Goal: Information Seeking & Learning: Learn about a topic

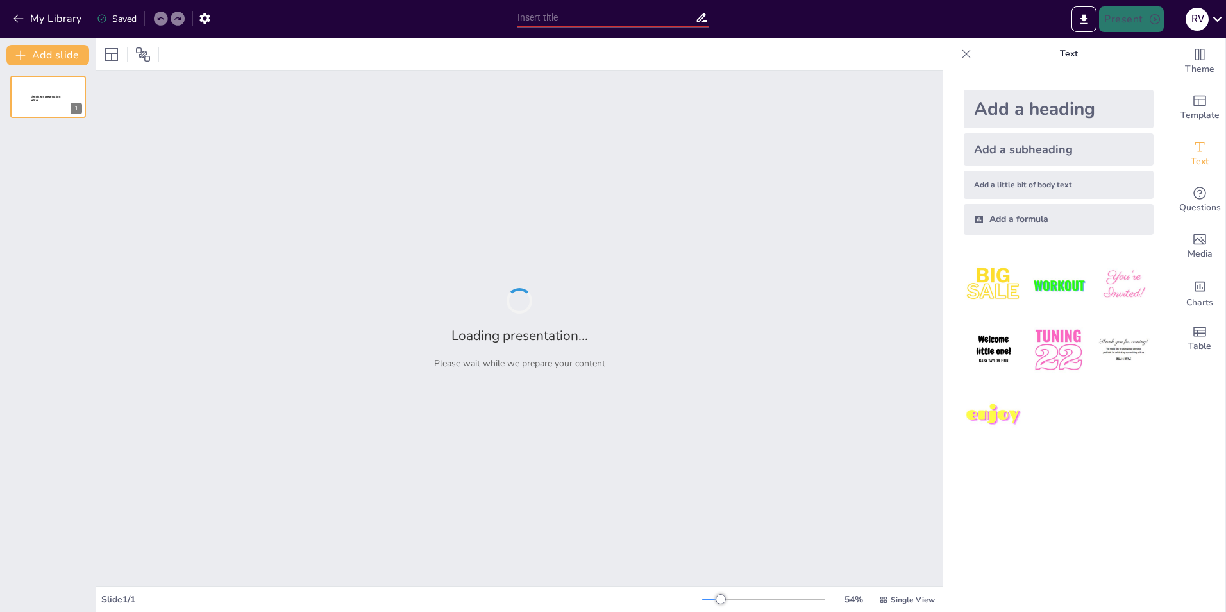
type input "KODW Klachten: Wat weet jij?"
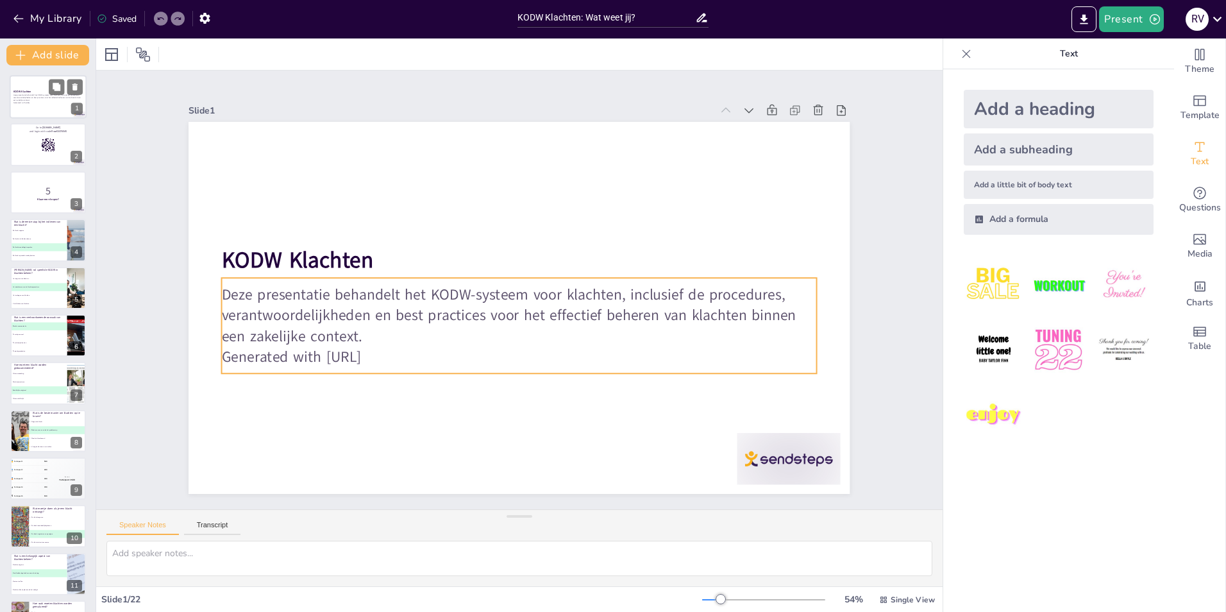
click at [30, 94] on p "Deze presentatie behandelt het KODW-systeem voor klachten, inclusief de procedu…" at bounding box center [47, 97] width 69 height 7
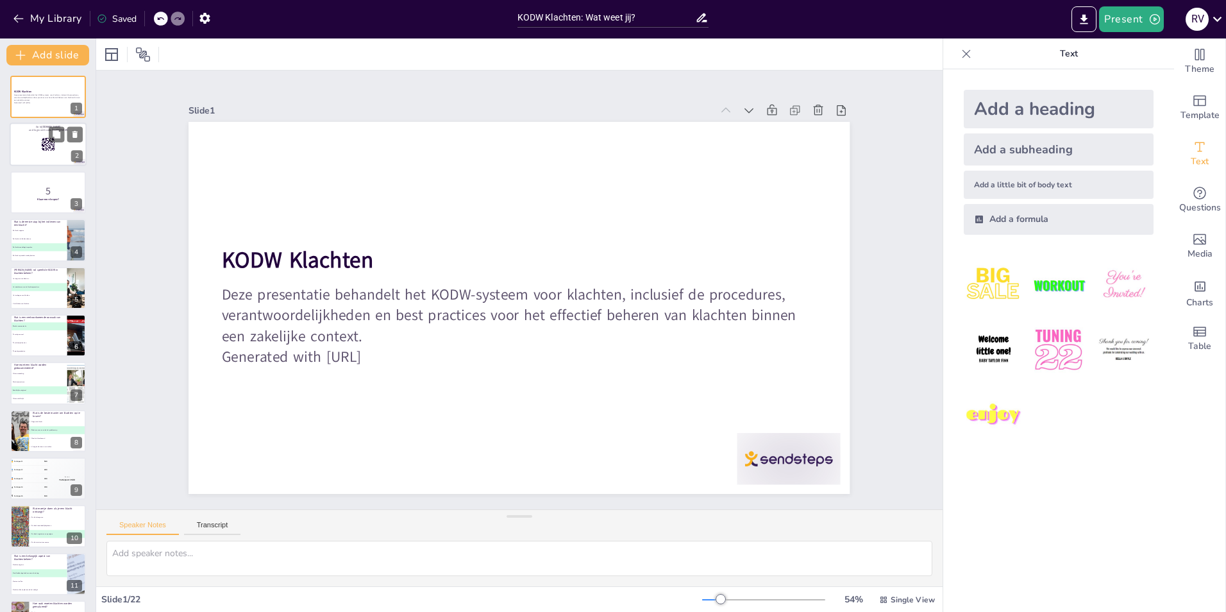
click at [43, 139] on rect at bounding box center [42, 139] width 1 height 1
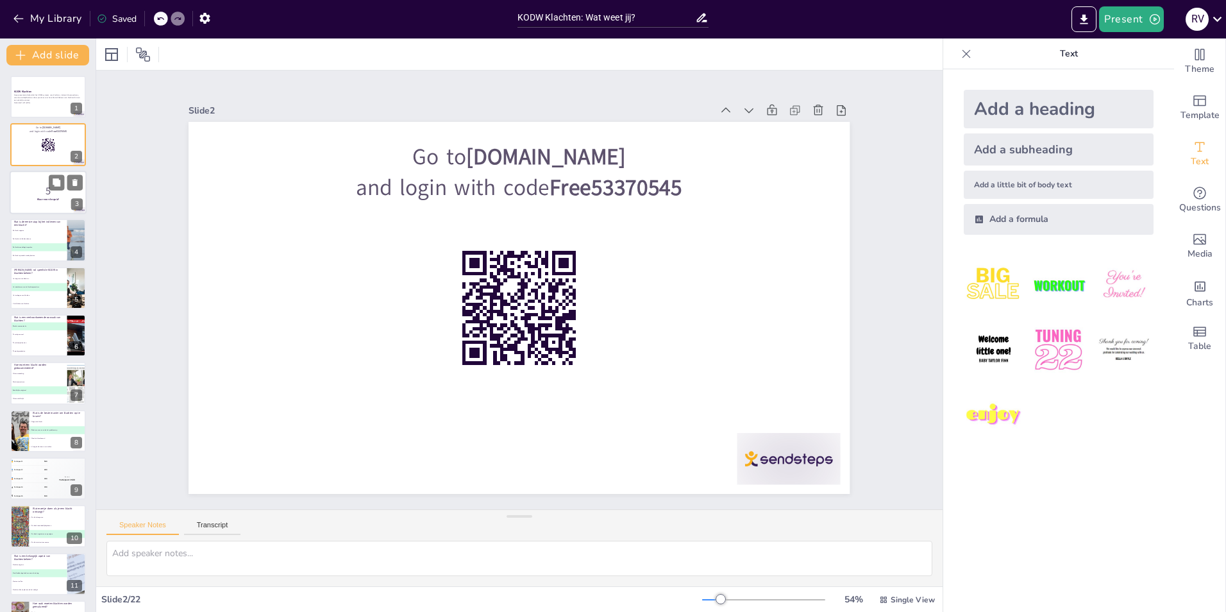
click at [33, 181] on div at bounding box center [48, 193] width 77 height 44
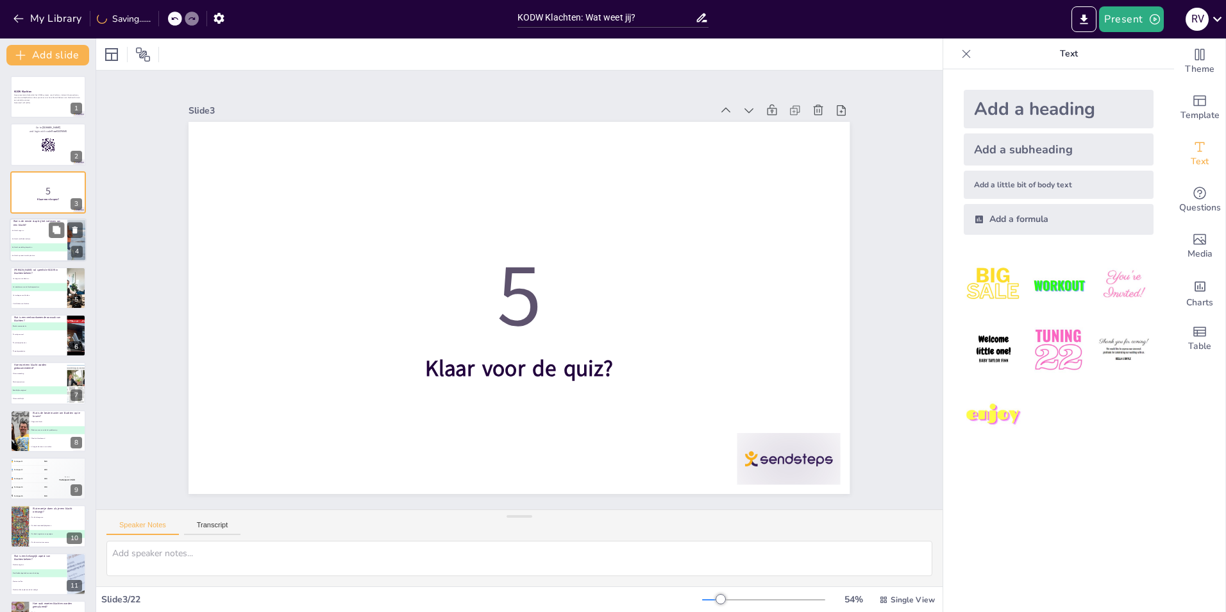
click at [30, 241] on li "B De klacht schriftelijk indienen" at bounding box center [39, 239] width 58 height 8
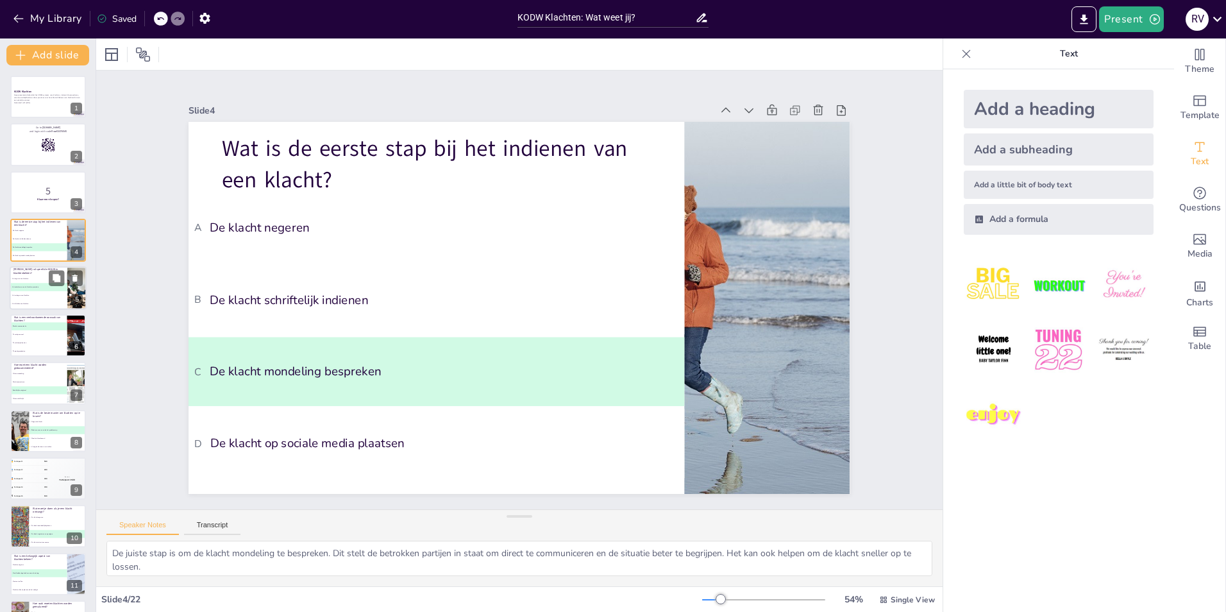
click at [43, 289] on li "B Het coördineren van de klachtenprocedure" at bounding box center [39, 287] width 58 height 8
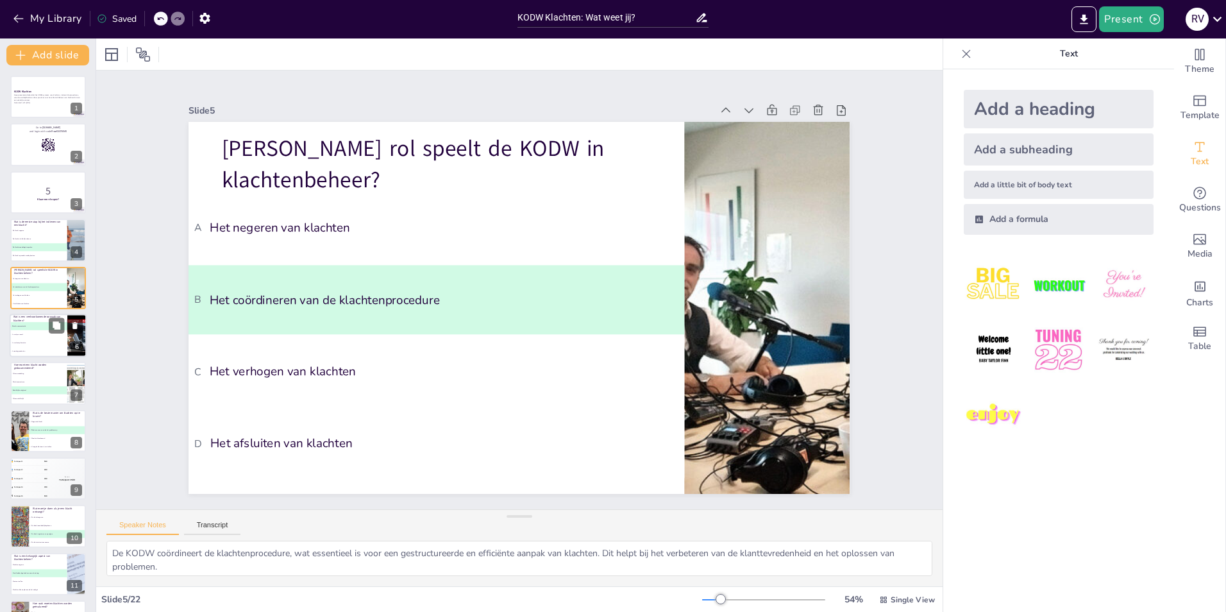
click at [38, 355] on li "D Te weinig producten" at bounding box center [39, 351] width 58 height 8
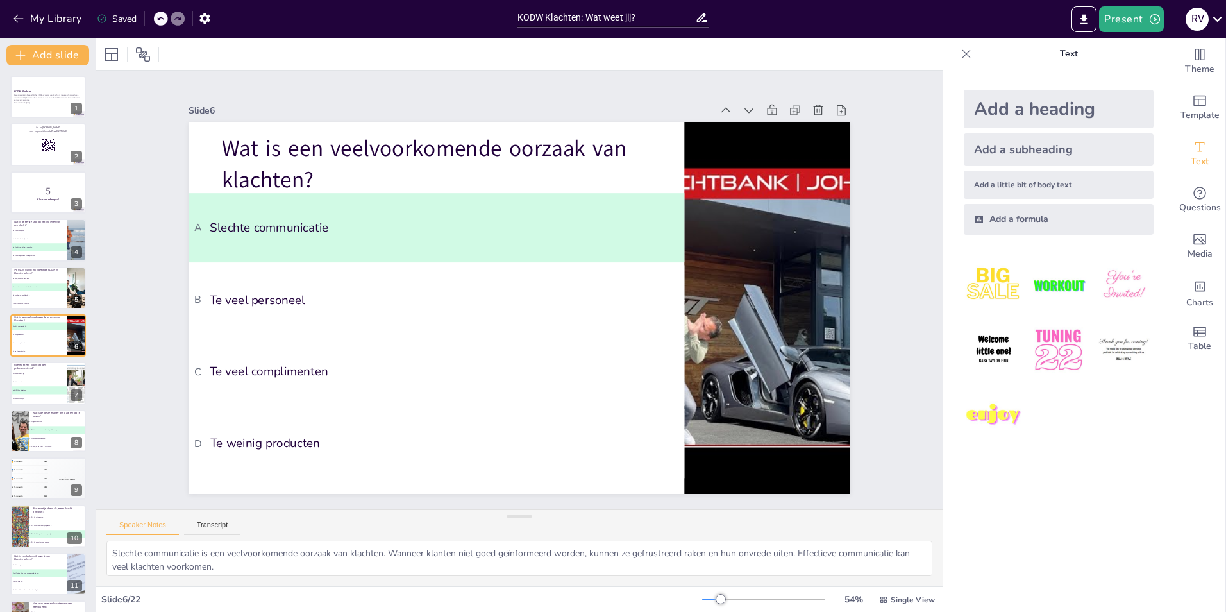
click at [37, 359] on div "KODW Klachten Deze presentatie behandelt het KODW-systeem voor klachten, inclus…" at bounding box center [48, 598] width 96 height 1044
click at [33, 378] on li "B Niet documenteren" at bounding box center [39, 382] width 58 height 8
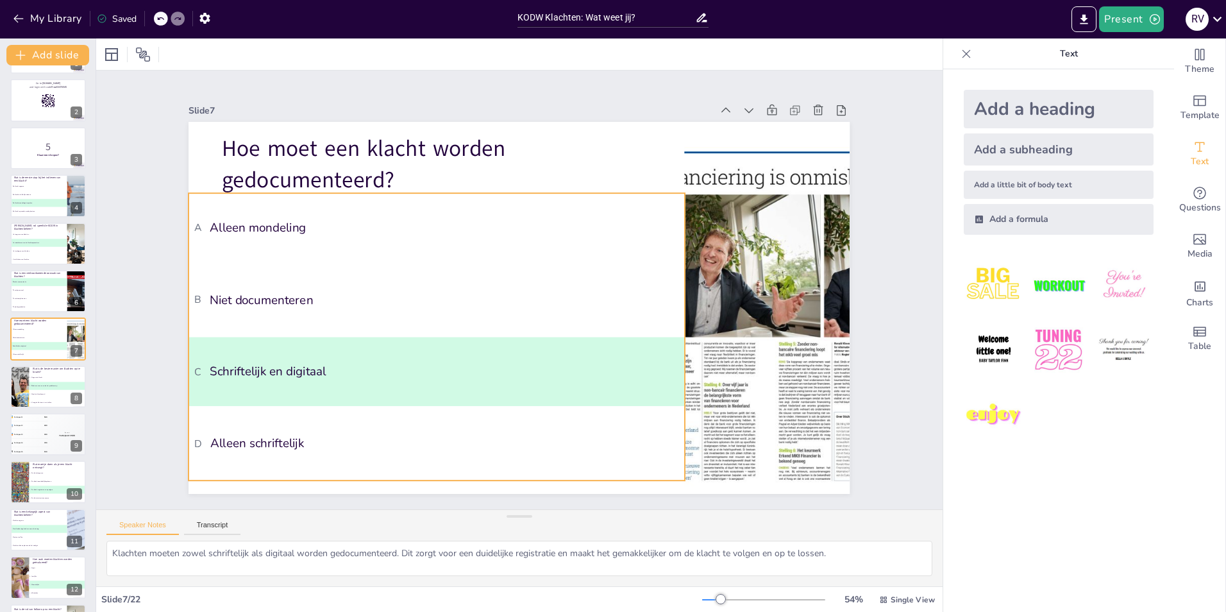
click at [310, 230] on span "A Alleen mondeling" at bounding box center [479, 195] width 428 height 257
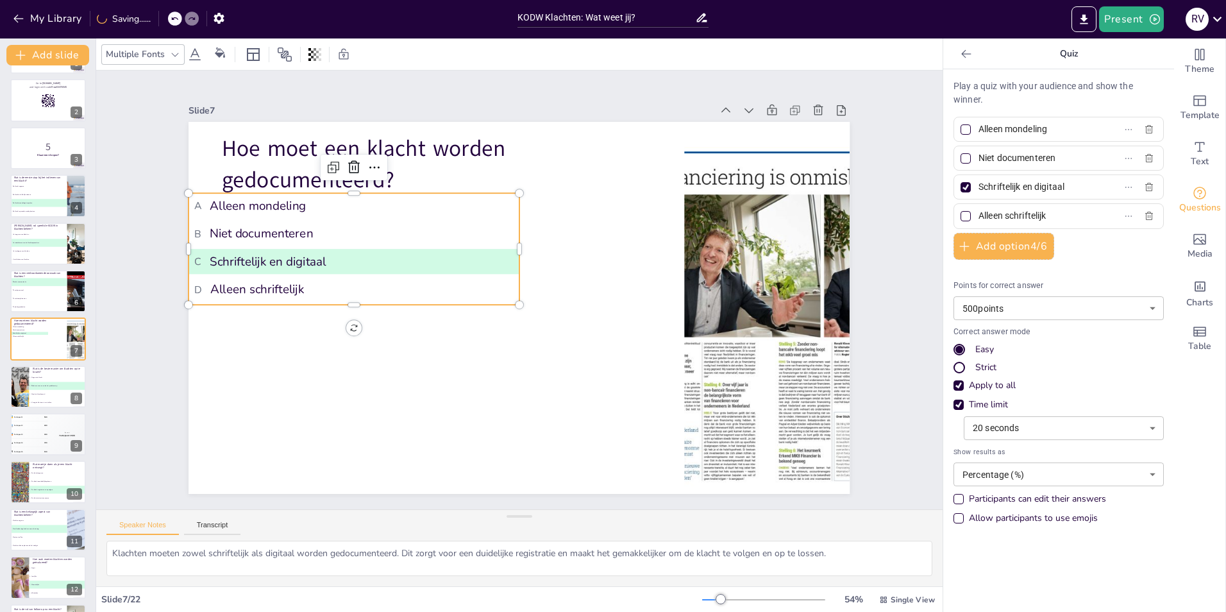
click at [512, 280] on span "D Alleen schriftelijk" at bounding box center [536, 125] width 49 height 319
click at [329, 207] on span "A Alleen mondeling" at bounding box center [453, 117] width 248 height 226
click at [301, 200] on span "A Alleen mondeling" at bounding box center [435, 124] width 268 height 201
click at [26, 185] on span "A De klacht negeren" at bounding box center [38, 186] width 56 height 2
type textarea "De juiste stap is om de klacht mondeling te bespreken. Dit stelt de betrokken p…"
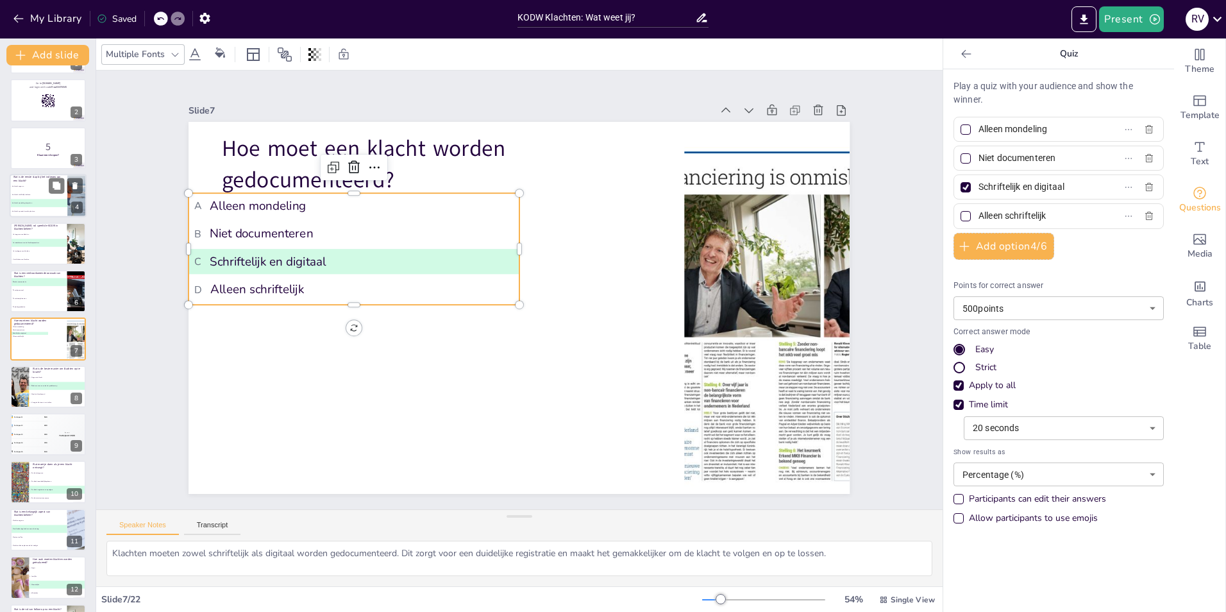
type input "De klacht negeren"
type input "De klacht schriftelijk indienen"
type input "De klacht mondeling bespreken"
type input "De klacht op sociale media plaatsen"
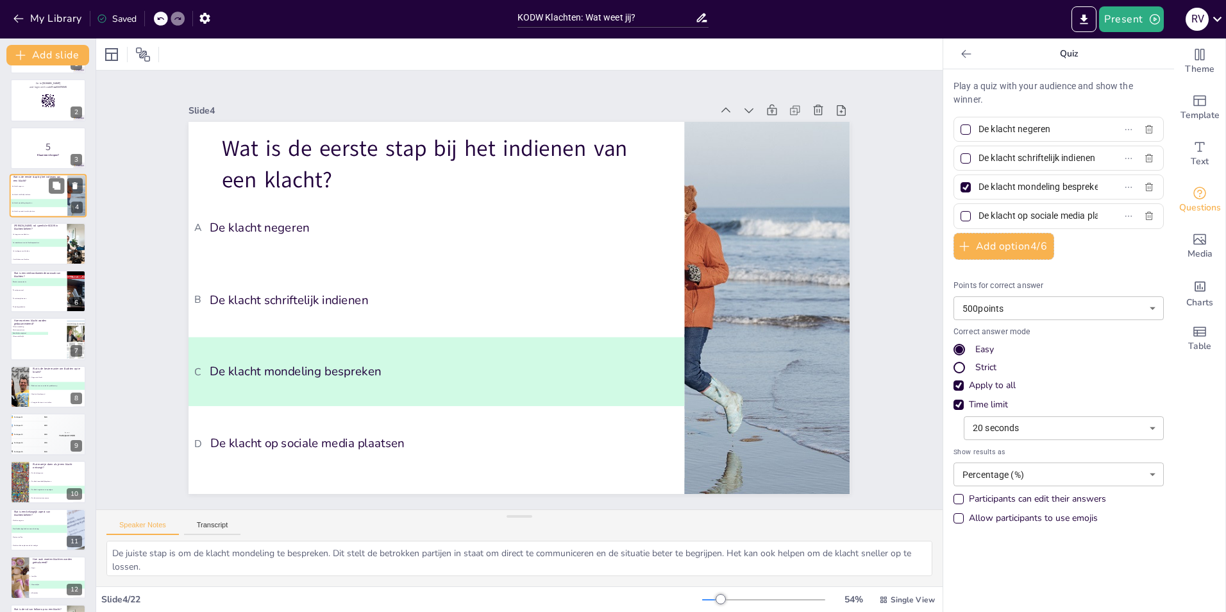
scroll to position [0, 0]
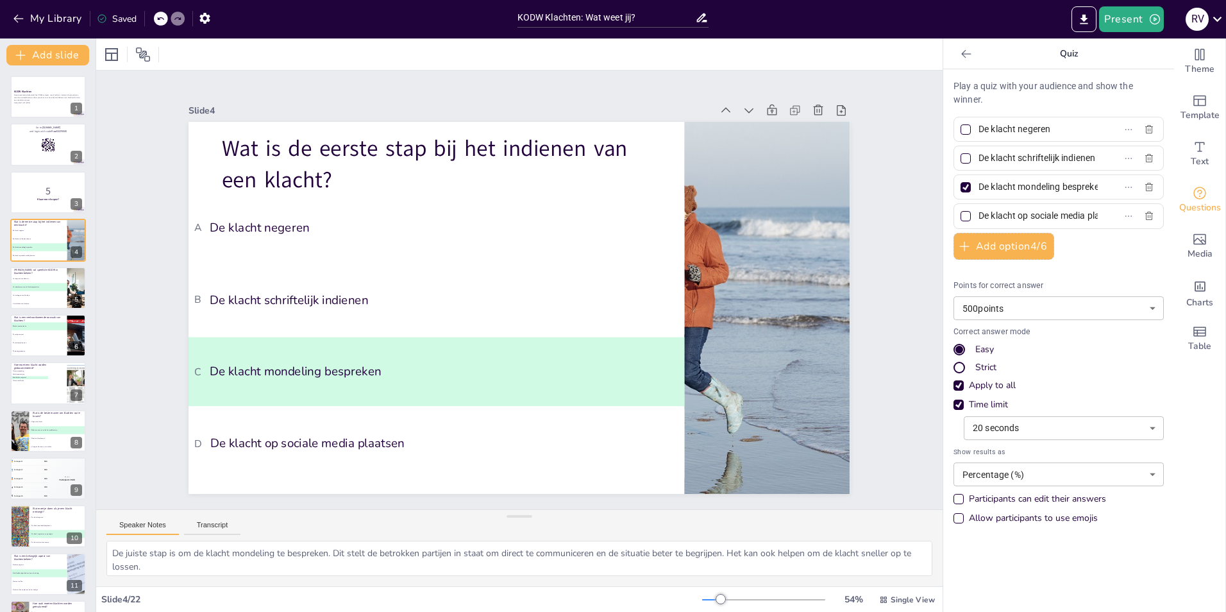
drag, startPoint x: 194, startPoint y: 523, endPoint x: 160, endPoint y: 525, distance: 33.4
click at [194, 523] on button "Transcript" at bounding box center [212, 528] width 57 height 14
click at [140, 521] on button "Speaker Notes" at bounding box center [142, 528] width 72 height 14
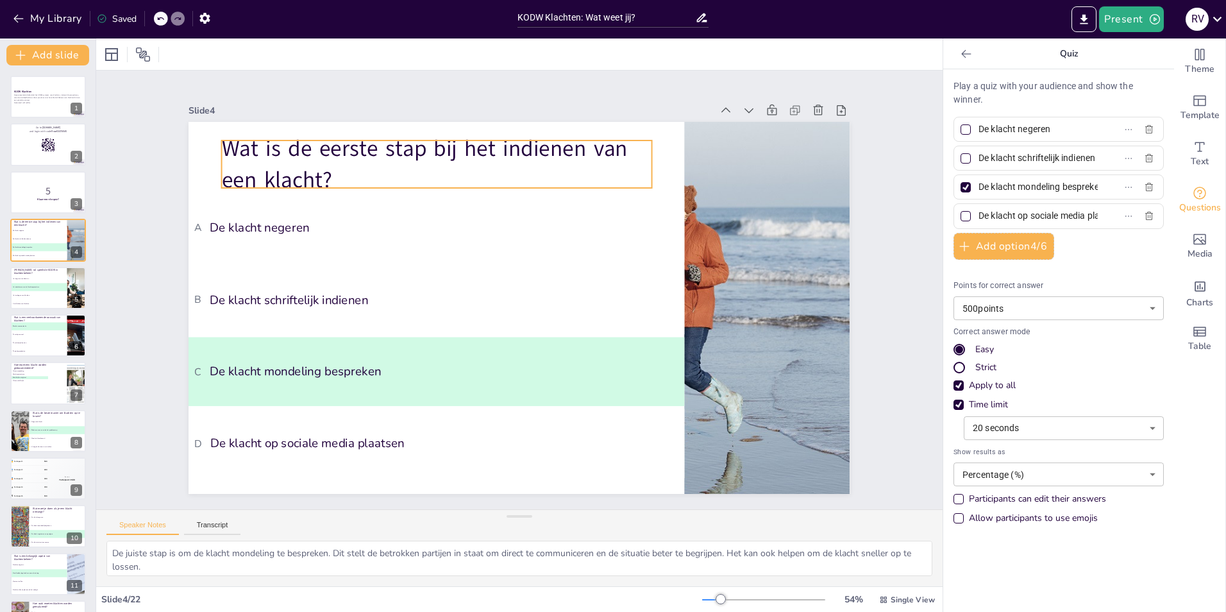
click at [306, 146] on p "Wat is de eerste stap bij het indienen van een klacht?" at bounding box center [450, 156] width 434 height 106
click at [387, 385] on p "Wat is de eerste stap bij het indienen van een klacht?" at bounding box center [602, 416] width 430 height 62
click at [550, 173] on p "Wat is de eerste stap bij het indienen van een klacht?" at bounding box center [624, 183] width 149 height 434
click at [320, 173] on p "Wat is de eerste stap bij het indienen van een klacht?" at bounding box center [510, 139] width 403 height 268
click at [638, 132] on div at bounding box center [687, 241] width 99 height 423
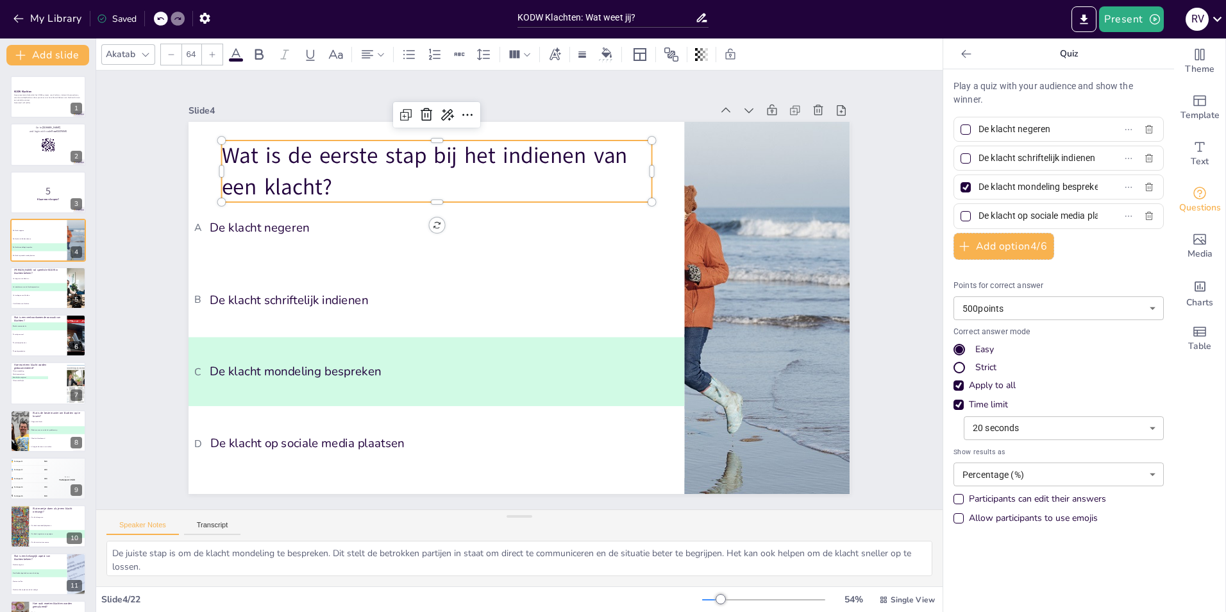
click at [287, 132] on div at bounding box center [453, 127] width 428 height 55
click at [514, 113] on icon at bounding box center [523, 106] width 19 height 19
click at [330, 159] on p "Wat is de eerste stap bij het indienen van een klacht?" at bounding box center [522, 145] width 384 height 303
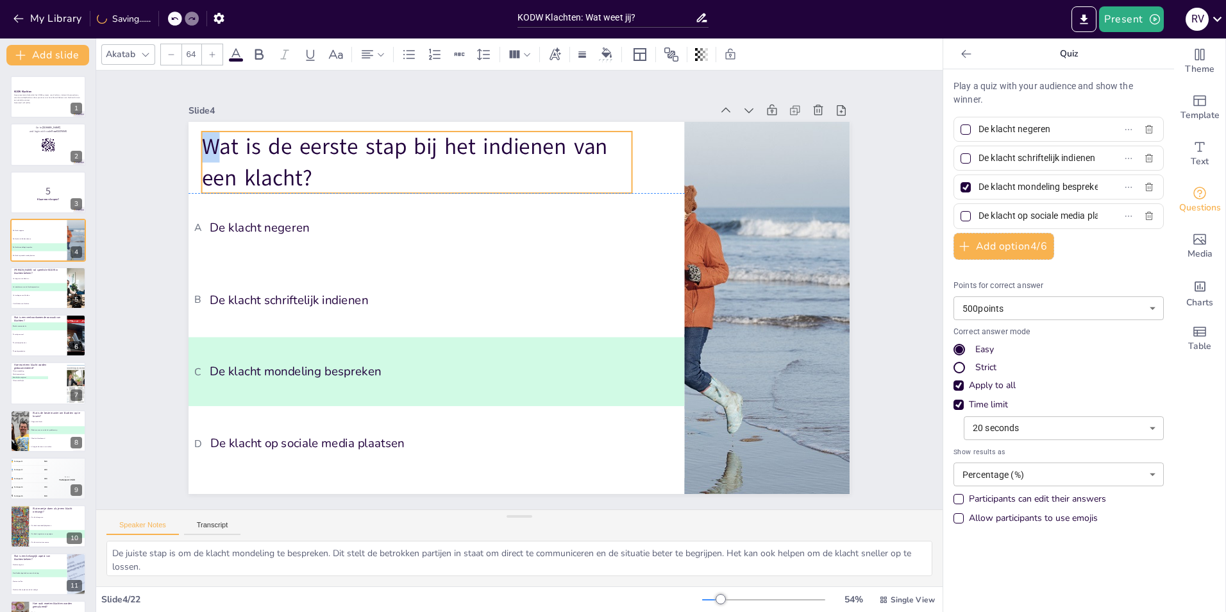
drag, startPoint x: 215, startPoint y: 144, endPoint x: 195, endPoint y: 139, distance: 20.7
click at [269, 139] on p "Wat is de eerste stap bij het indienen van een klacht?" at bounding box center [478, 132] width 418 height 232
click at [348, 176] on p "Wat is de eerste stap bij het indienen van een klacht?" at bounding box center [528, 127] width 361 height 334
drag, startPoint x: 333, startPoint y: 176, endPoint x: 359, endPoint y: 174, distance: 26.4
click at [360, 173] on p "Wat is de eerste stap bij het indienen van een klacht?" at bounding box center [458, 155] width 434 height 106
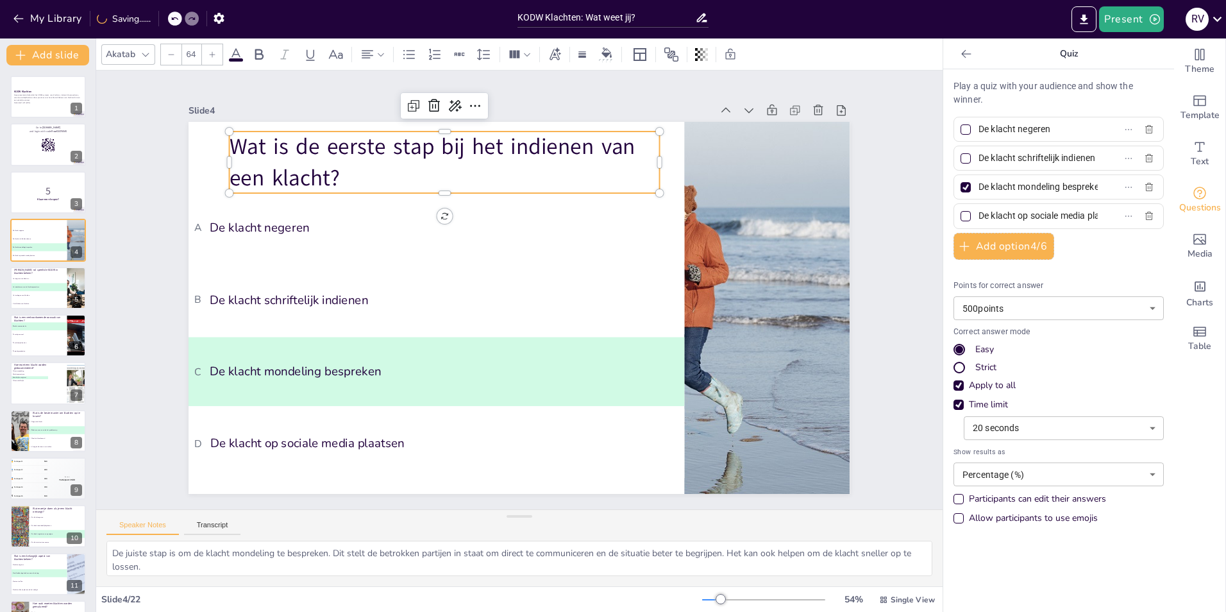
click at [459, 137] on p "Wat is de eerste stap bij het indienen van een klacht?" at bounding box center [593, 161] width 268 height 403
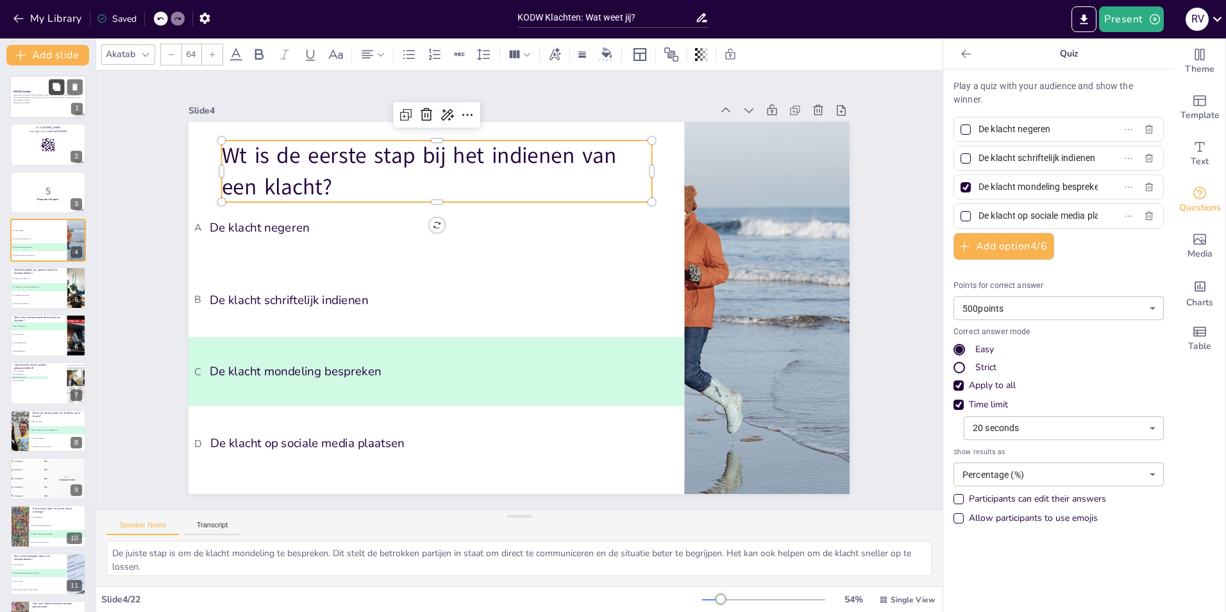
click at [51, 91] on button at bounding box center [56, 86] width 15 height 15
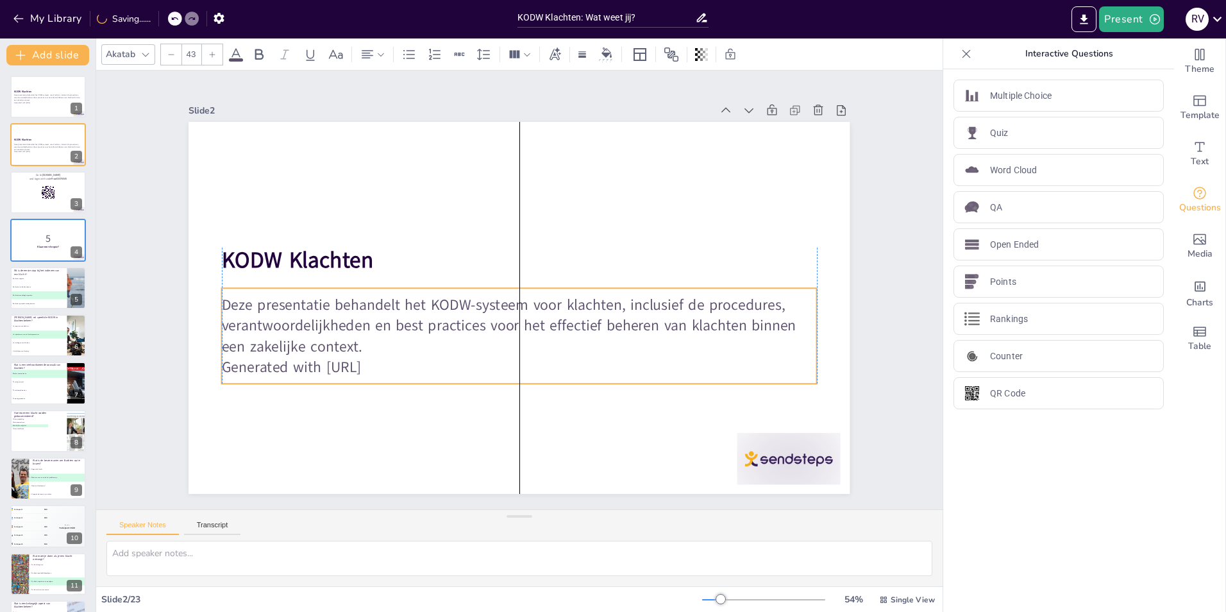
drag, startPoint x: 399, startPoint y: 355, endPoint x: 396, endPoint y: 366, distance: 10.6
click at [396, 366] on p "Generated with [URL]" at bounding box center [481, 357] width 526 height 316
click at [402, 353] on p "Generated with [URL]" at bounding box center [443, 298] width 83 height 594
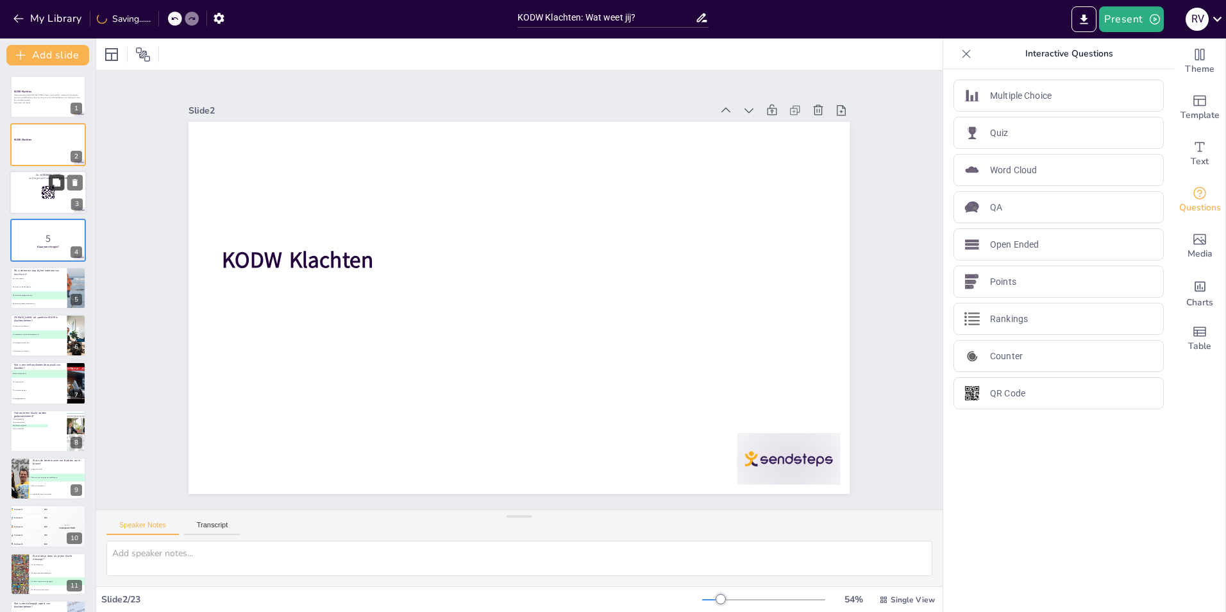
click at [63, 187] on button at bounding box center [56, 181] width 15 height 15
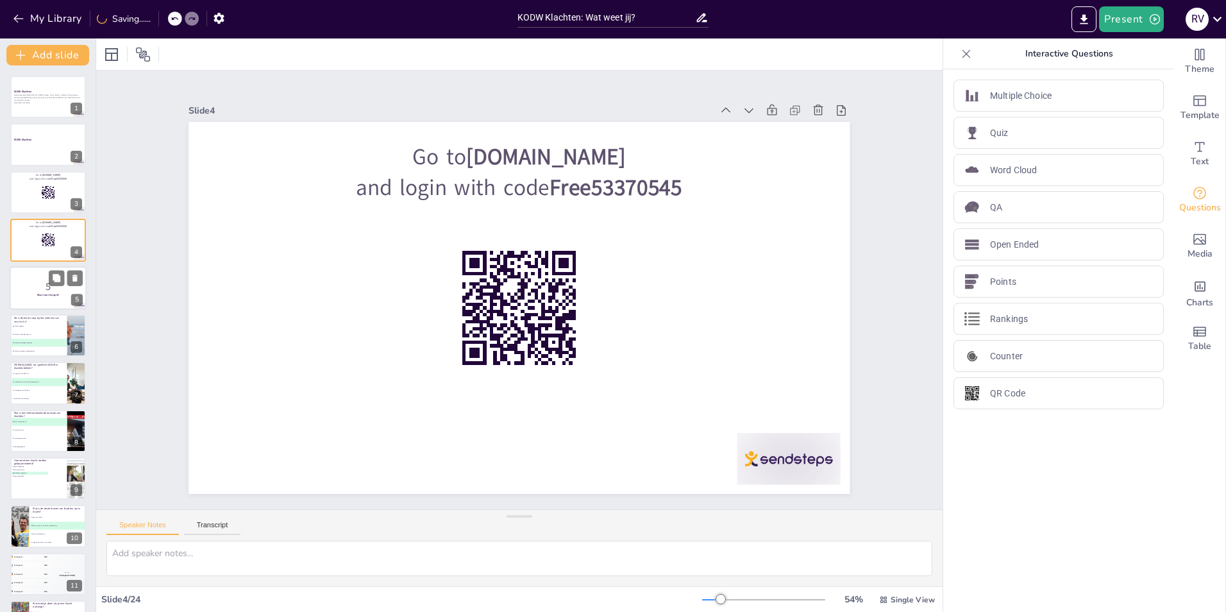
click at [33, 280] on p "5" at bounding box center [47, 286] width 69 height 14
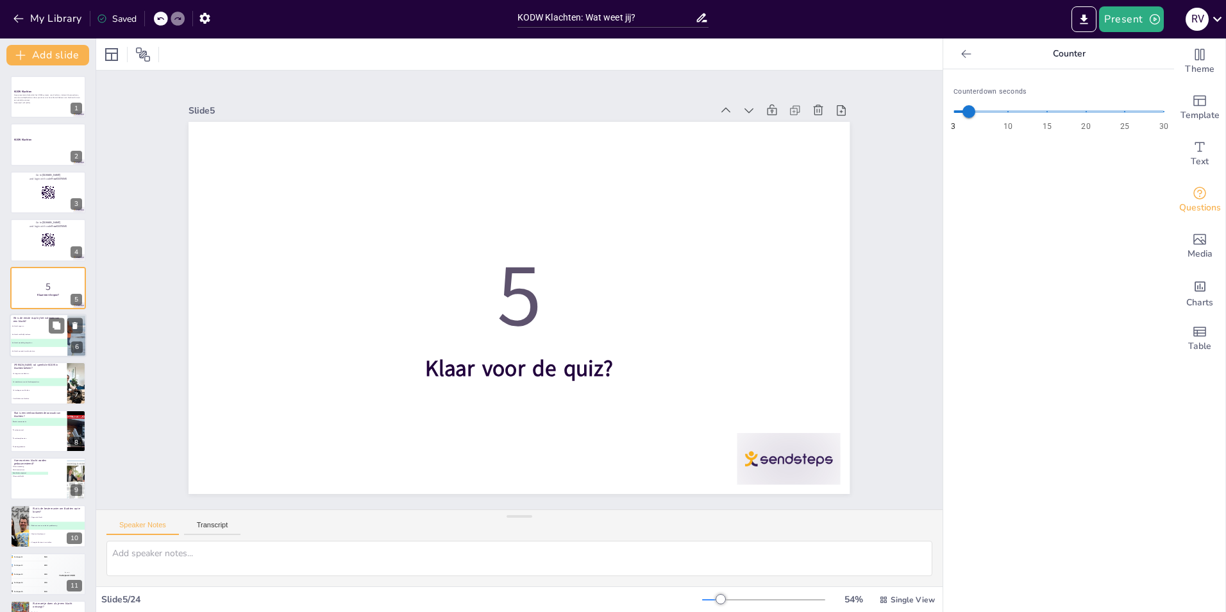
click at [43, 331] on li "B De klacht schriftelijk indienen" at bounding box center [39, 334] width 58 height 8
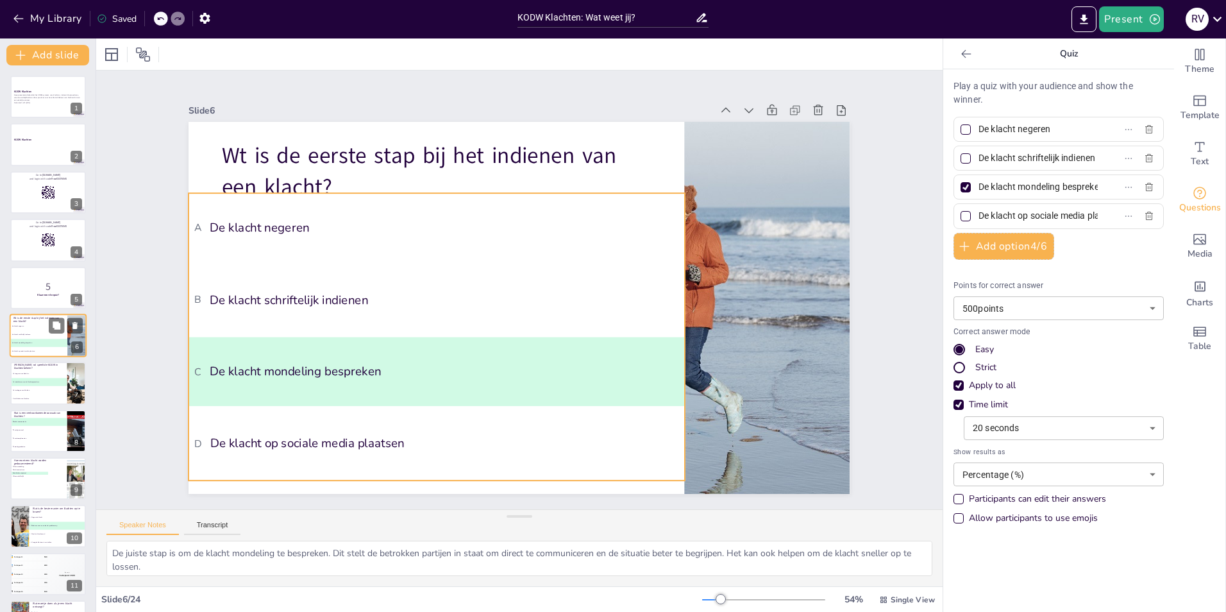
click at [30, 328] on li "A De klacht negeren" at bounding box center [39, 326] width 58 height 8
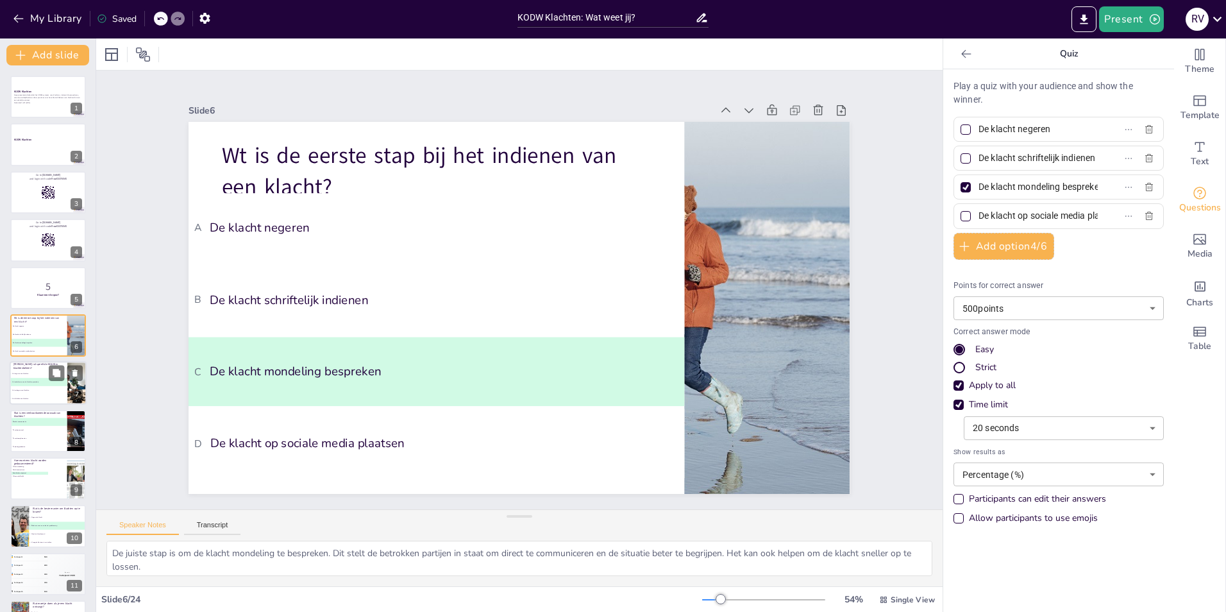
click at [26, 380] on li "B Het coördineren van de klachtenprocedure" at bounding box center [39, 382] width 58 height 8
type textarea "De KODW coördineert de klachtenprocedure, wat essentieel is voor een gestructur…"
type input "Het negeren van klachten"
type input "Het coördineren van de klachtenprocedure"
type input "Het verhogen van klachten"
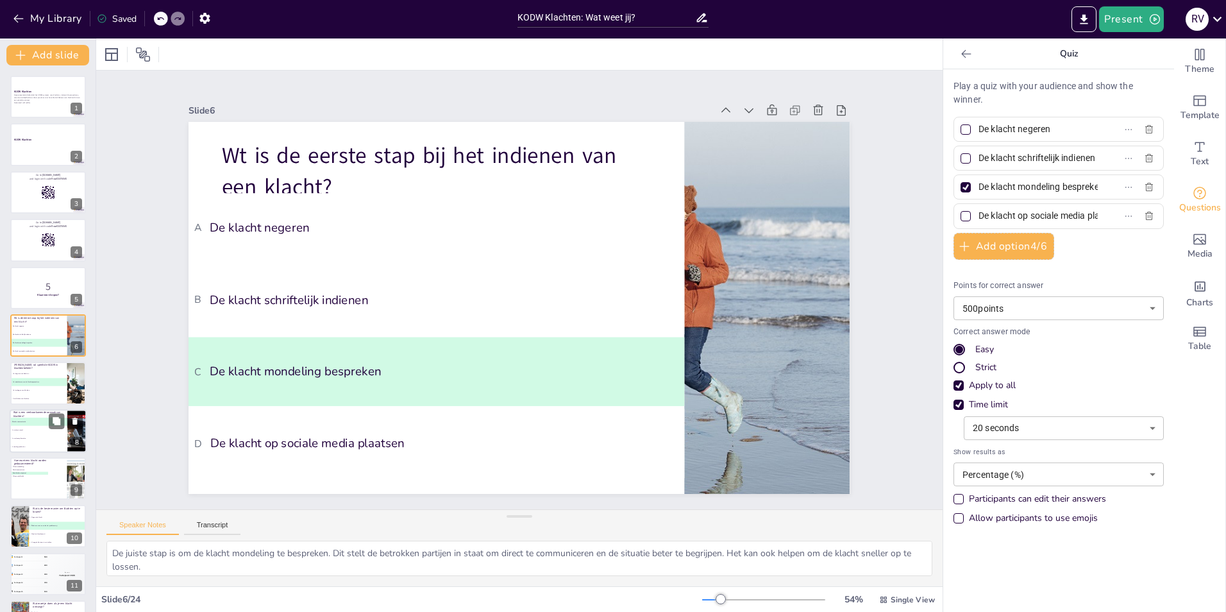
type input "Het afsluiten van klachten"
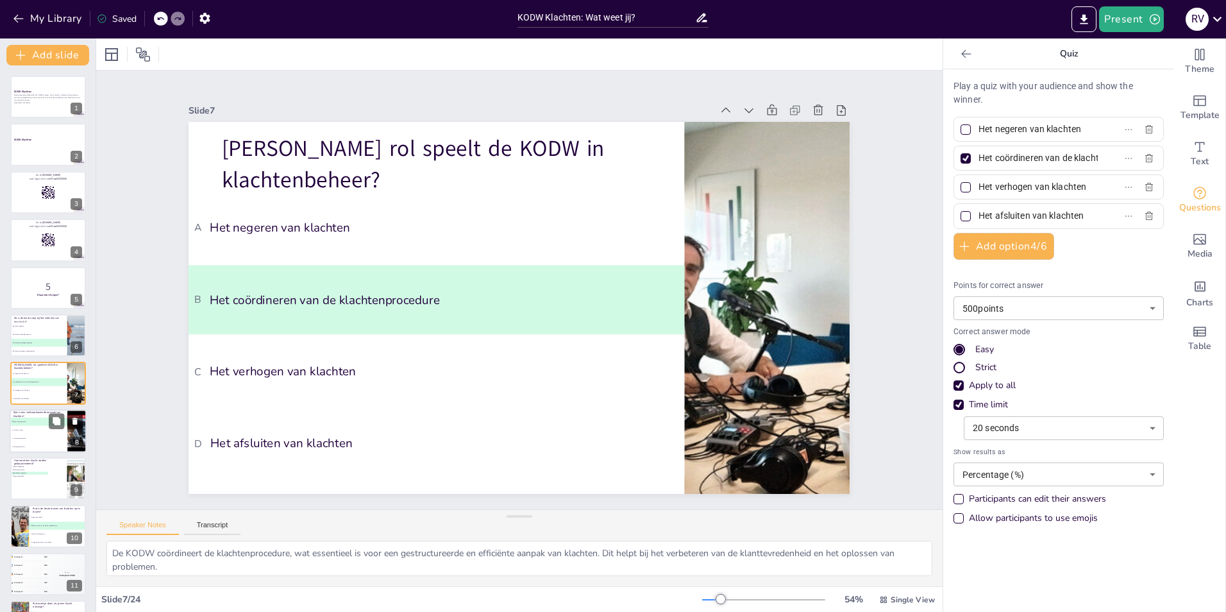
scroll to position [44, 0]
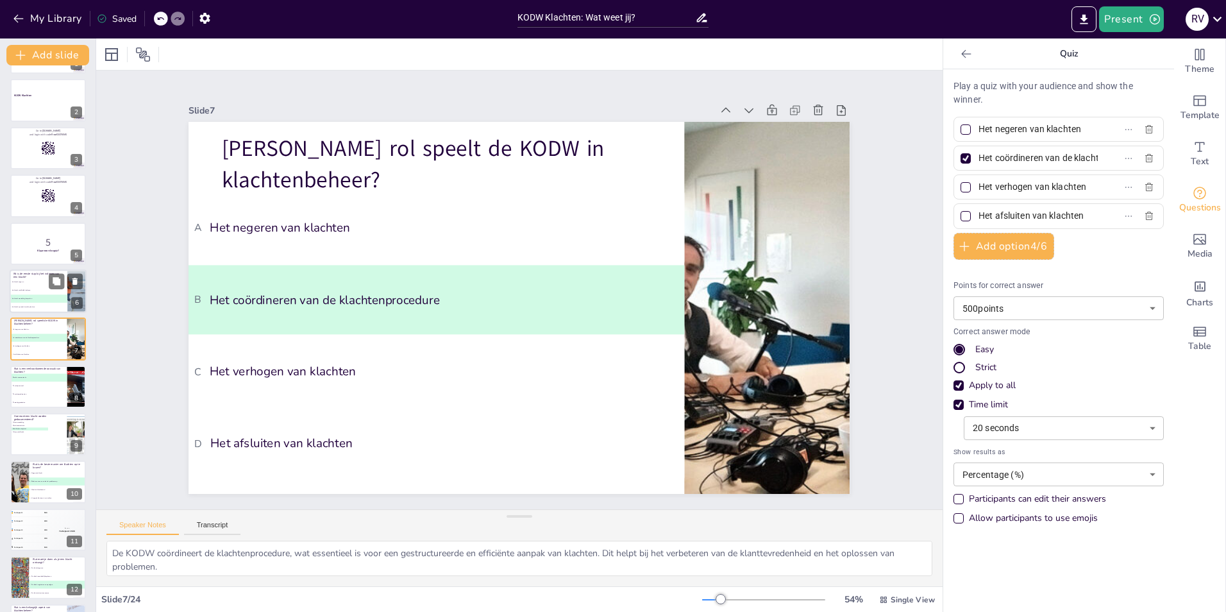
click at [17, 292] on li "B De klacht schriftelijk indienen" at bounding box center [39, 290] width 58 height 8
type textarea "De juiste stap is om de klacht mondeling te bespreken. Dit stelt de betrokken p…"
type input "De klacht negeren"
type input "De klacht schriftelijk indienen"
type input "De klacht mondeling bespreken"
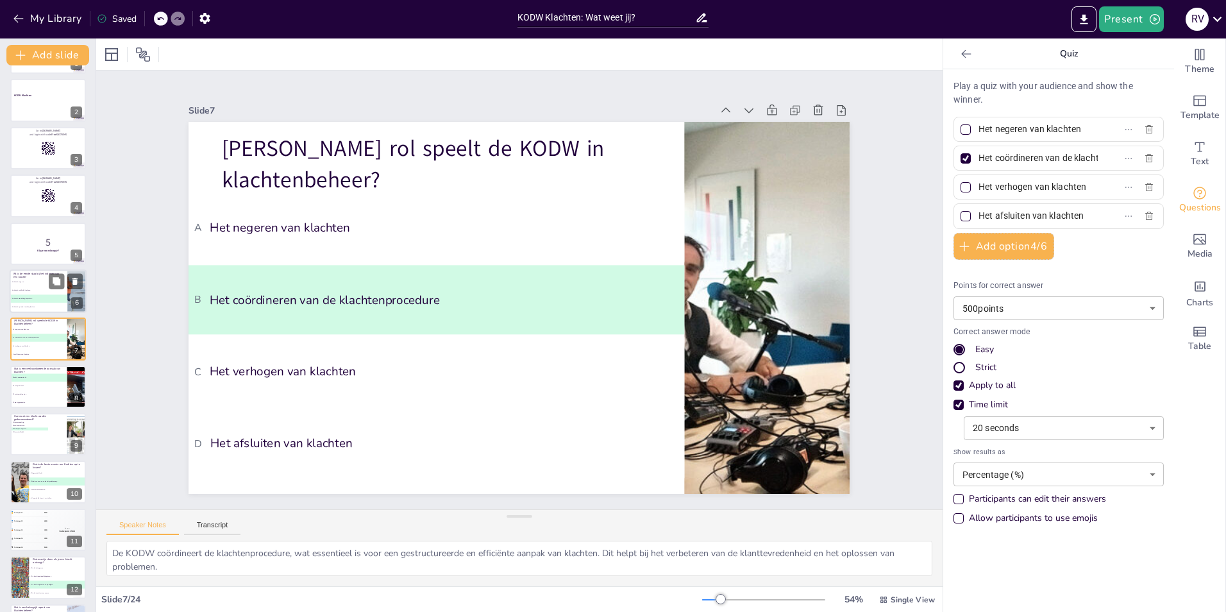
type input "De klacht op sociale media plaatsen"
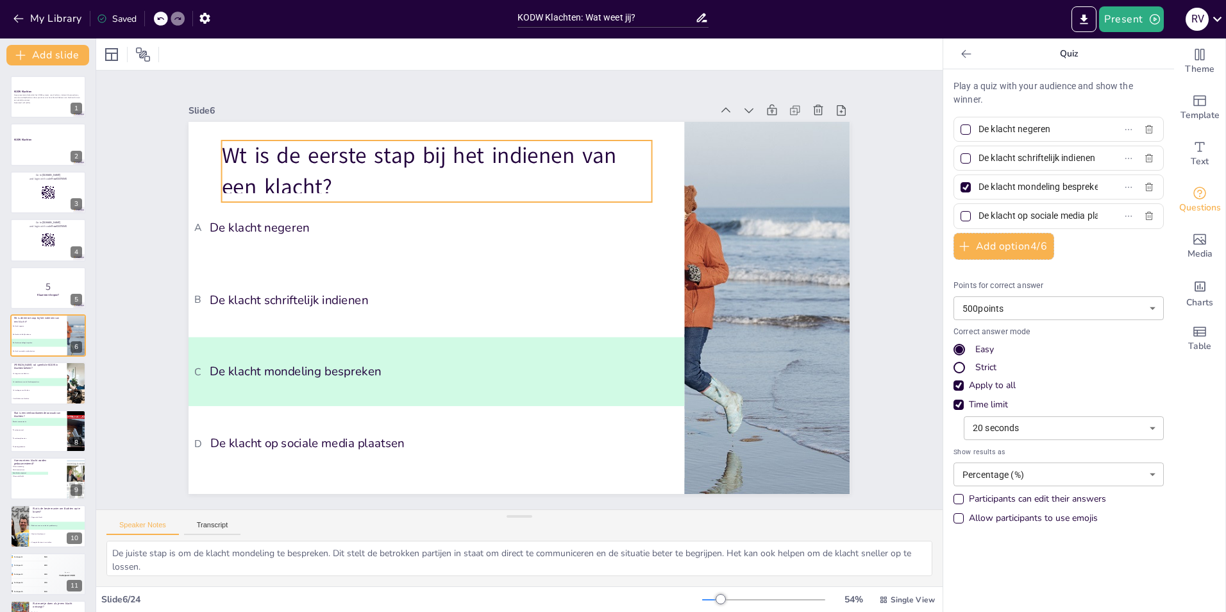
click at [335, 175] on p "Wt is de eerste stap bij het indienen van een klacht?" at bounding box center [522, 145] width 384 height 303
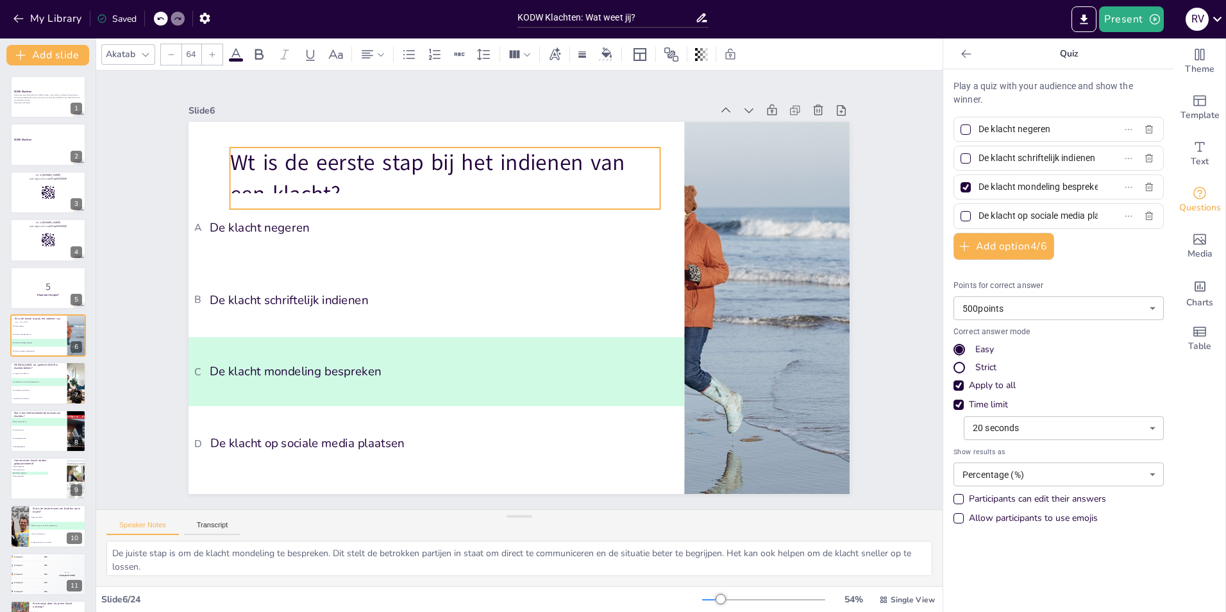
drag, startPoint x: 328, startPoint y: 184, endPoint x: 319, endPoint y: 182, distance: 9.2
click at [539, 191] on div "Wt is de eerste stap bij het indienen van een klacht? A De klacht negeren B De …" at bounding box center [673, 358] width 269 height 604
click at [319, 179] on p "Wt is de eerste stap bij het indienen van een klacht?" at bounding box center [509, 155] width 403 height 268
click at [570, 179] on p "Wt is de eerste stap bij het indienen van een klacht?" at bounding box center [623, 202] width 106 height 434
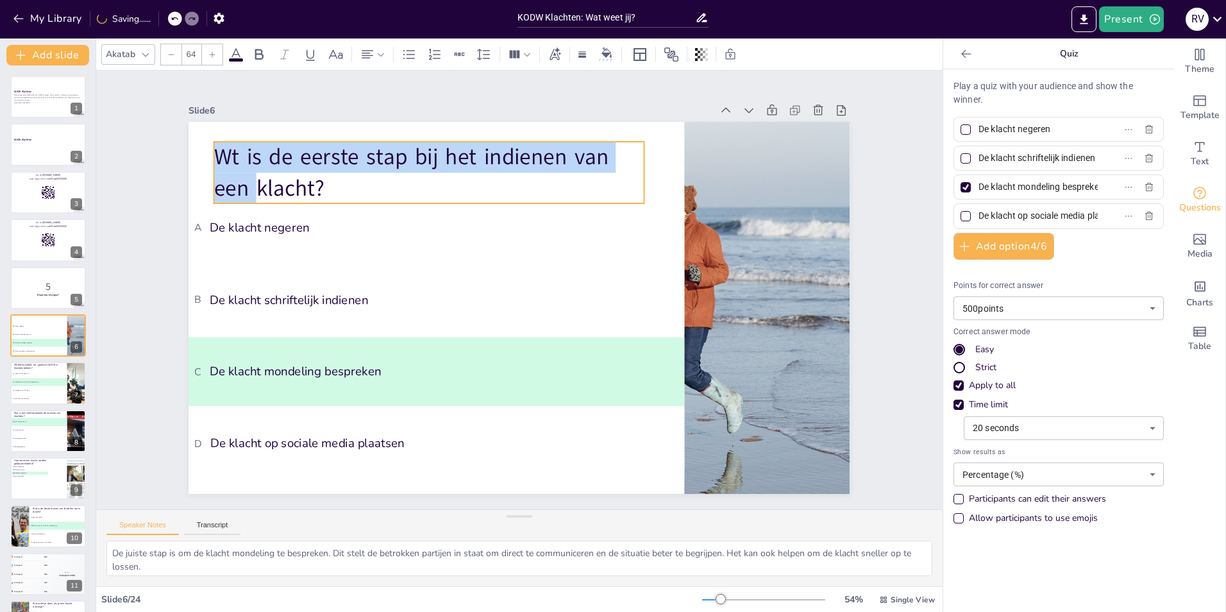
drag, startPoint x: 221, startPoint y: 156, endPoint x: 262, endPoint y: 162, distance: 41.4
click at [541, 151] on p "Wt is de eerste stap bij het indienen van een klacht?" at bounding box center [616, 177] width 150 height 434
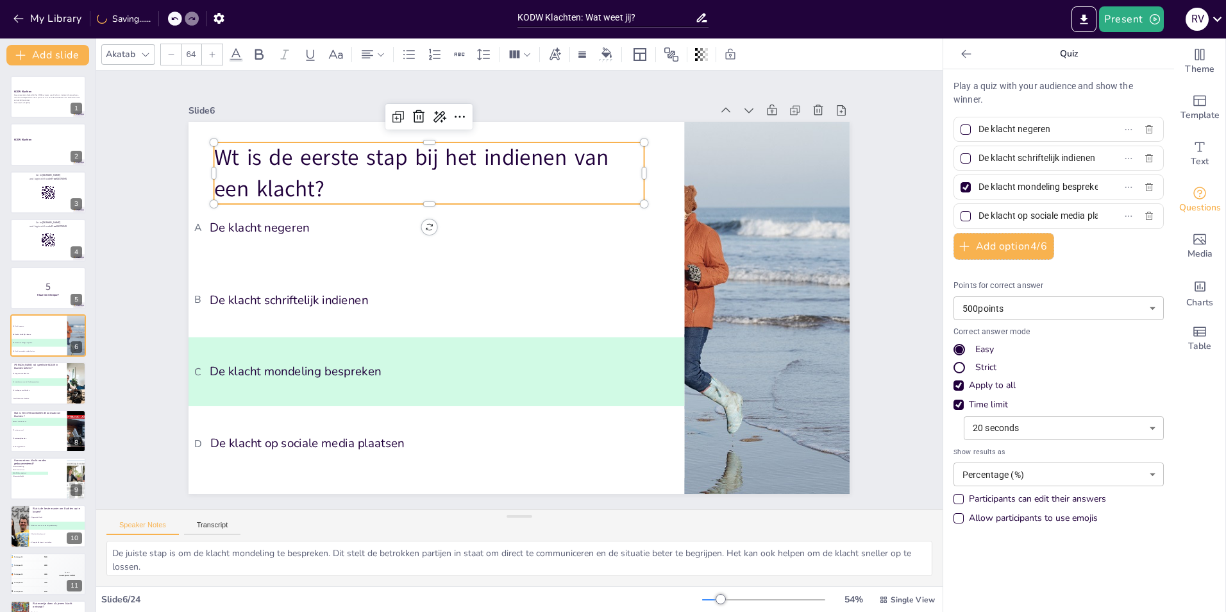
click at [507, 185] on p "Wt is de eerste stap bij het indienen van een klacht?" at bounding box center [603, 168] width 192 height 428
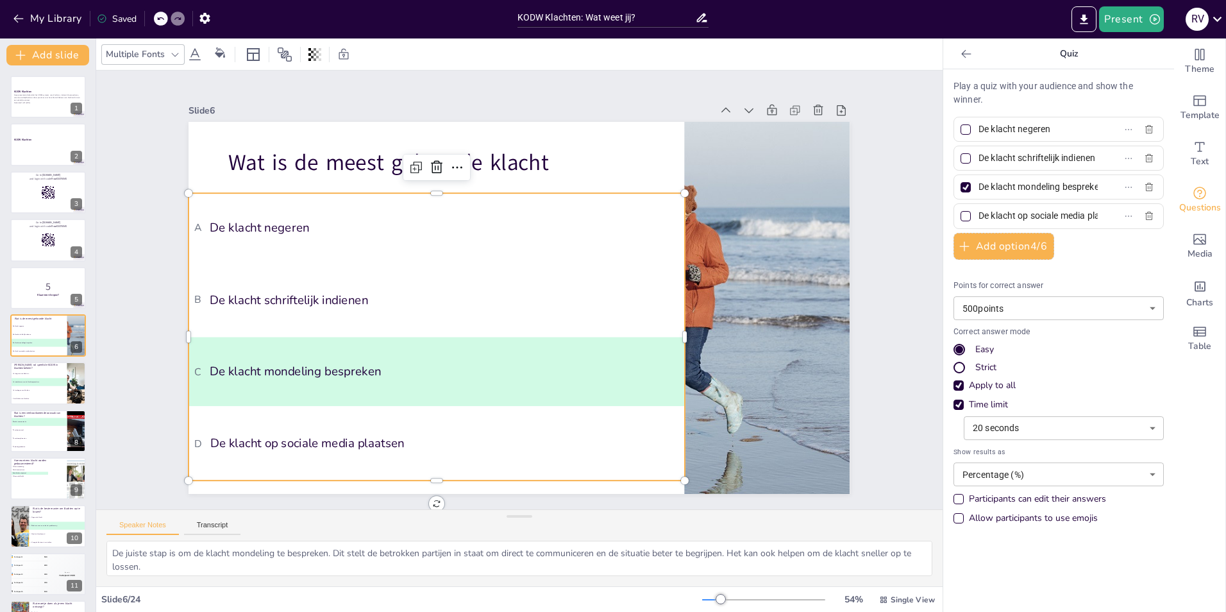
click at [521, 221] on span "A De klacht negeren" at bounding box center [603, 230] width 165 height 466
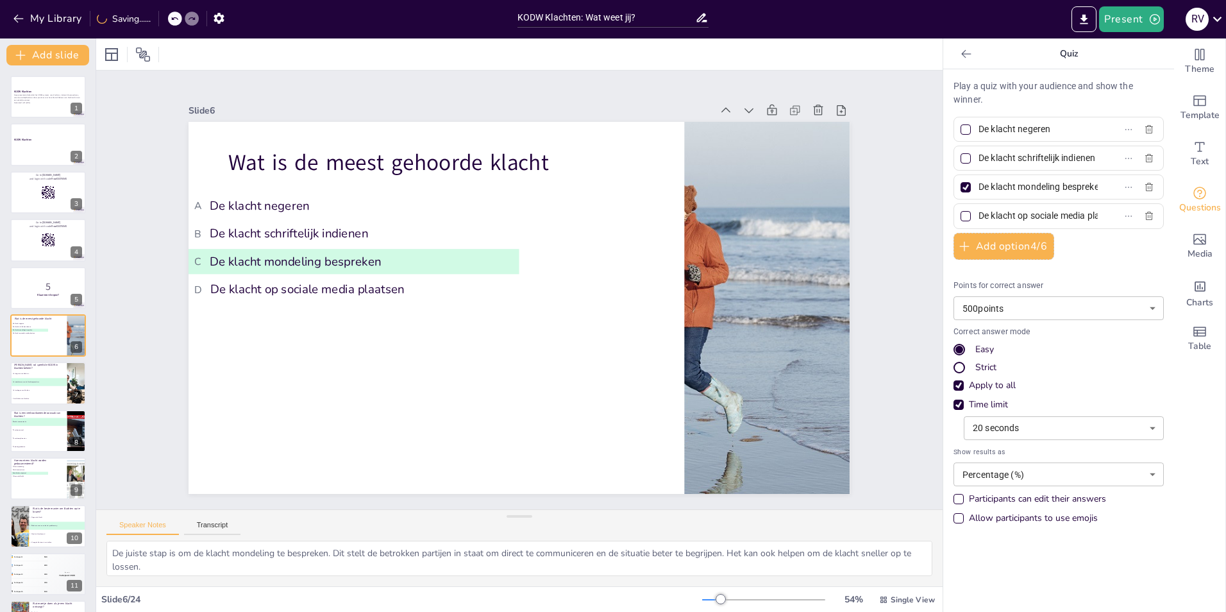
click at [954, 499] on div "Participants can edit their answers" at bounding box center [959, 499] width 10 height 10
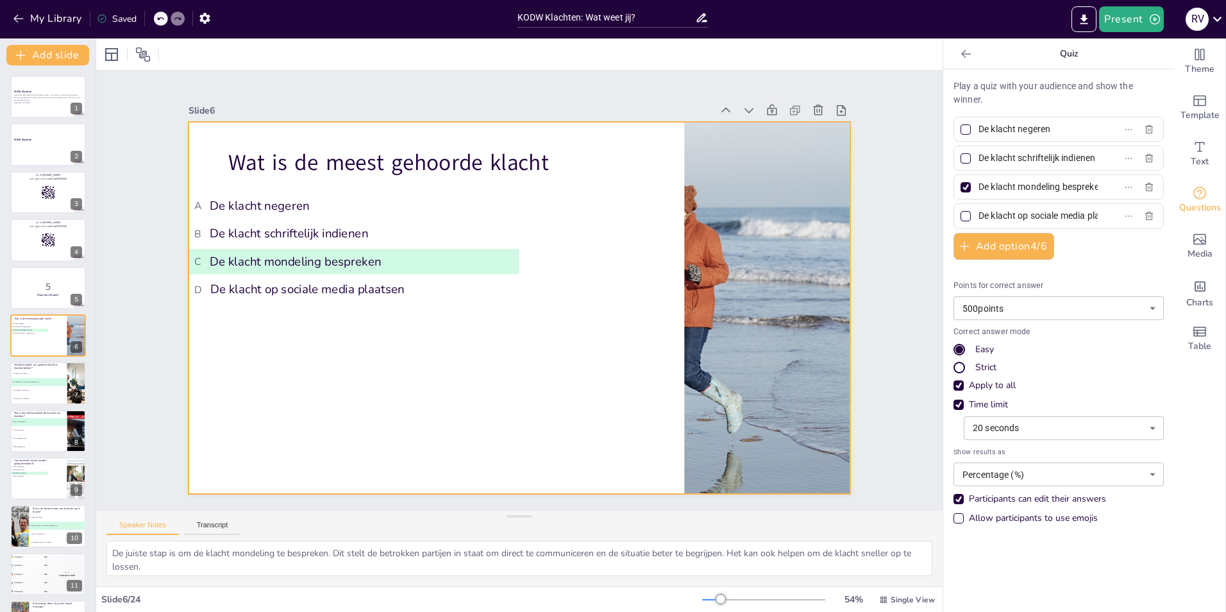
click at [512, 138] on div at bounding box center [516, 307] width 724 height 501
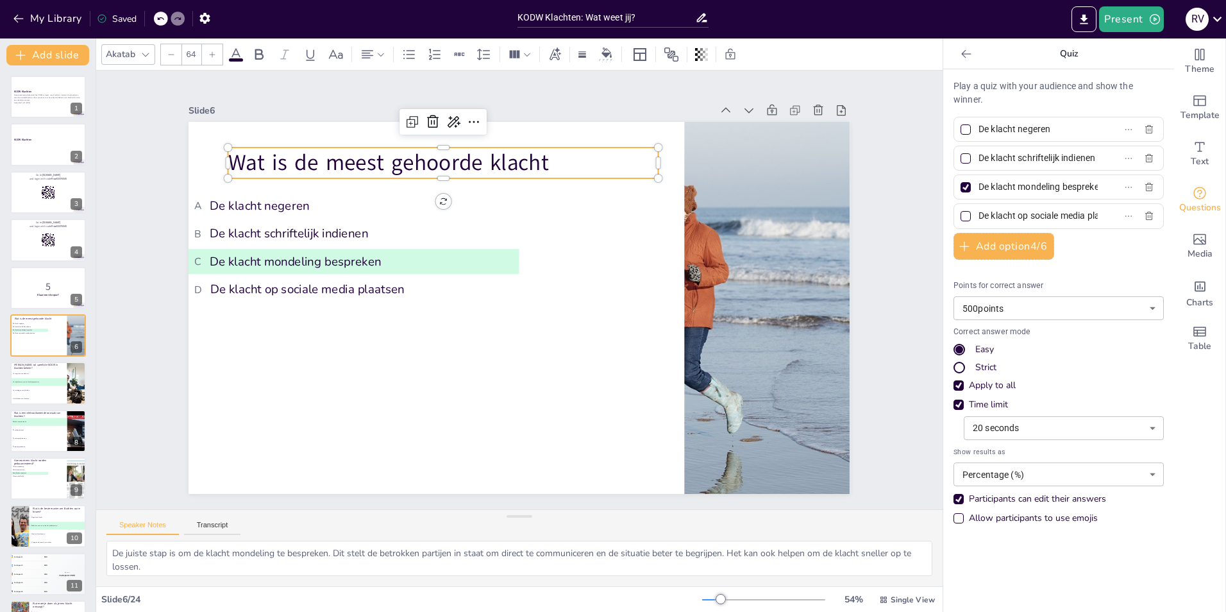
click at [530, 156] on p "Wat is de meest gehoorde klacht" at bounding box center [486, 146] width 418 height 162
click at [546, 164] on p "Wat is de meest gehoorde klacht" at bounding box center [562, 148] width 310 height 340
click at [520, 155] on p "Wat is de meest gehoorde klacht" at bounding box center [501, 143] width 405 height 203
click at [536, 155] on p "Wat is de meest gehoorde klacht" at bounding box center [617, 178] width 162 height 418
click at [539, 317] on p "Wat is de meest gehoorde klacht" at bounding box center [521, 438] width 387 height 242
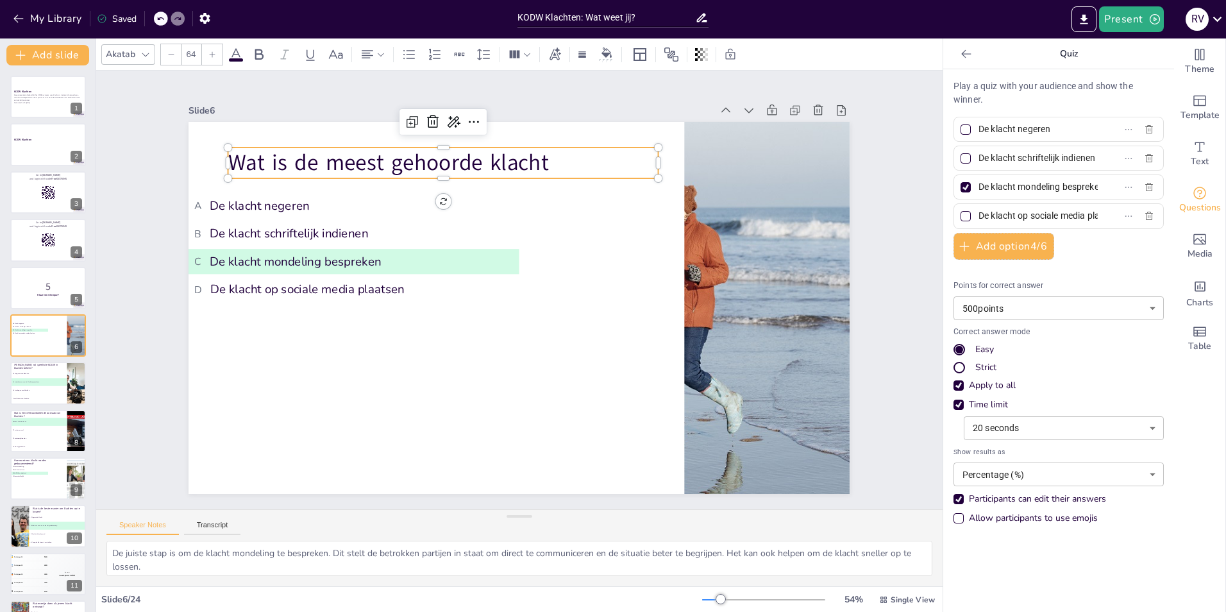
click at [570, 153] on p "Wat is de meest gehoorde klacht" at bounding box center [471, 149] width 427 height 119
